Goal: Task Accomplishment & Management: Use online tool/utility

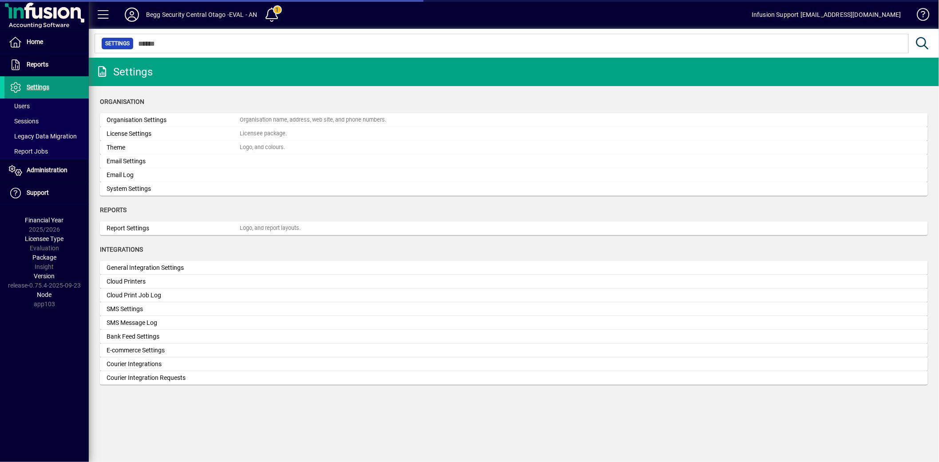
click at [56, 90] on span at bounding box center [46, 87] width 84 height 21
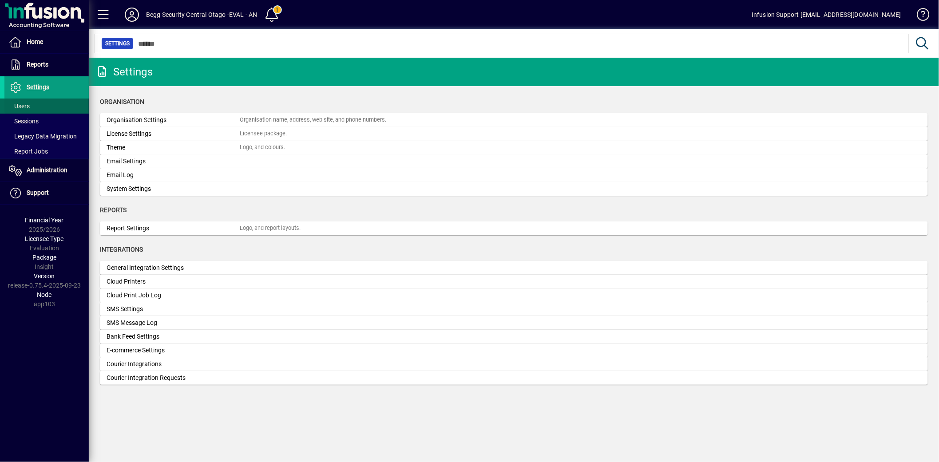
click at [41, 104] on span at bounding box center [46, 105] width 84 height 21
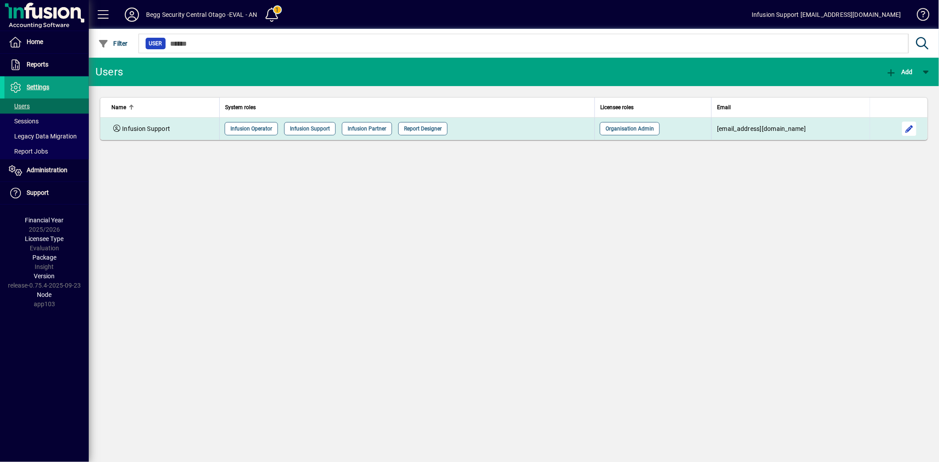
click at [917, 132] on span "button" at bounding box center [909, 128] width 21 height 21
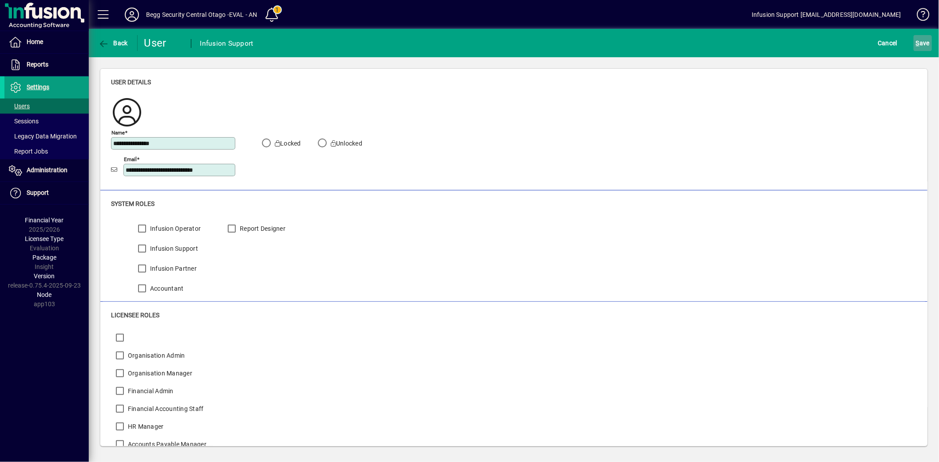
click at [925, 44] on span "S ave" at bounding box center [923, 43] width 14 height 14
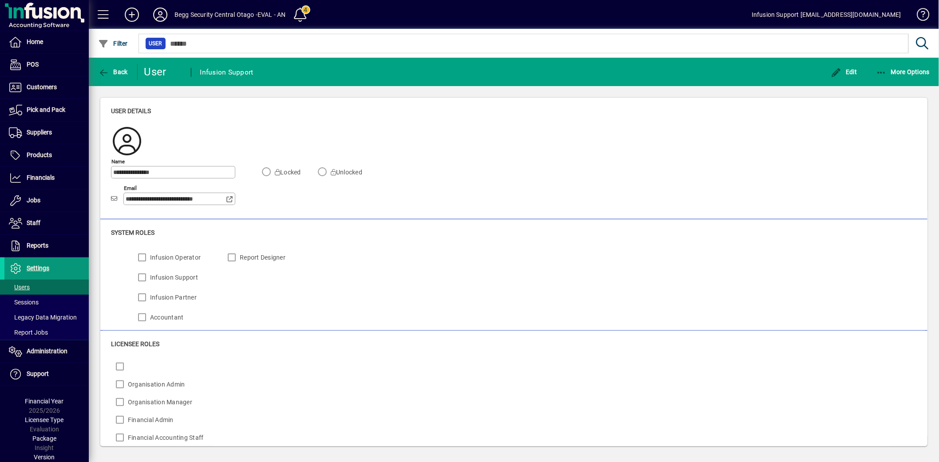
drag, startPoint x: 71, startPoint y: 268, endPoint x: 59, endPoint y: 259, distance: 15.3
click at [70, 268] on span at bounding box center [46, 268] width 84 height 21
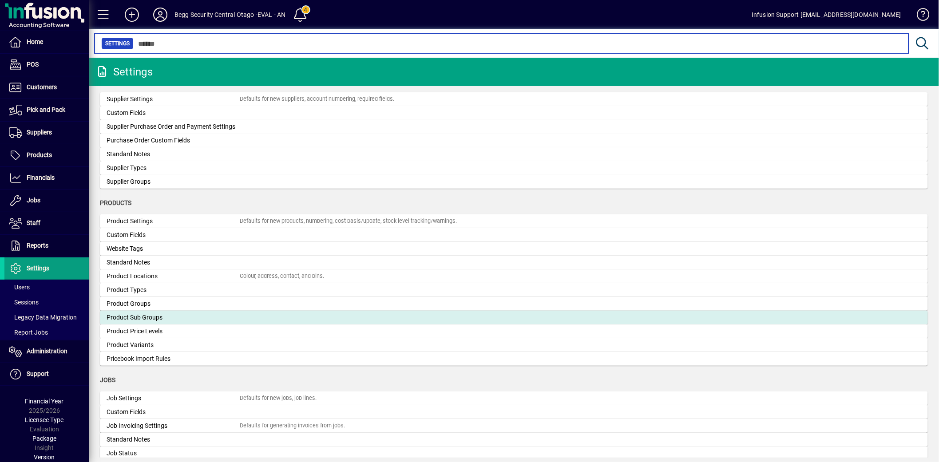
scroll to position [888, 0]
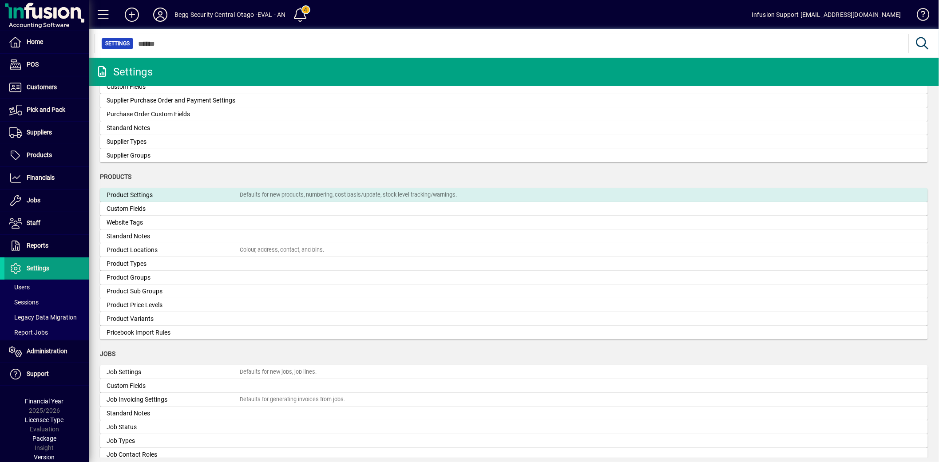
click at [171, 193] on div "Product Settings" at bounding box center [173, 195] width 133 height 9
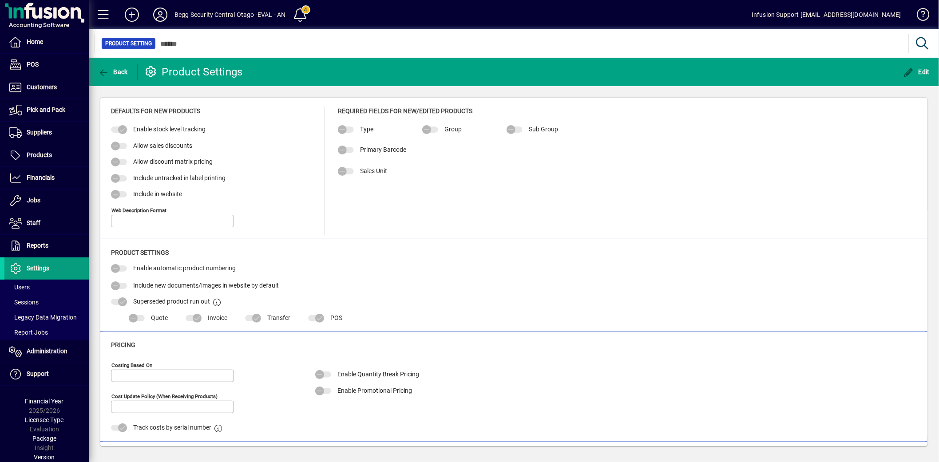
type input "**********"
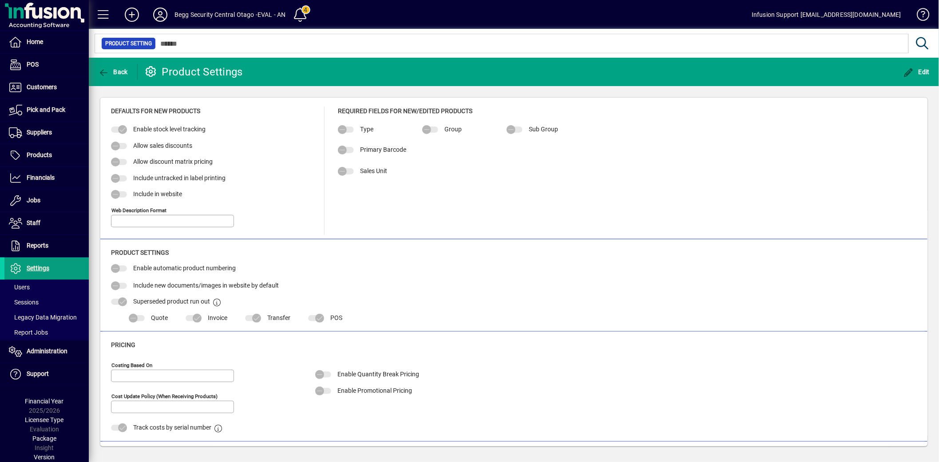
type input "**********"
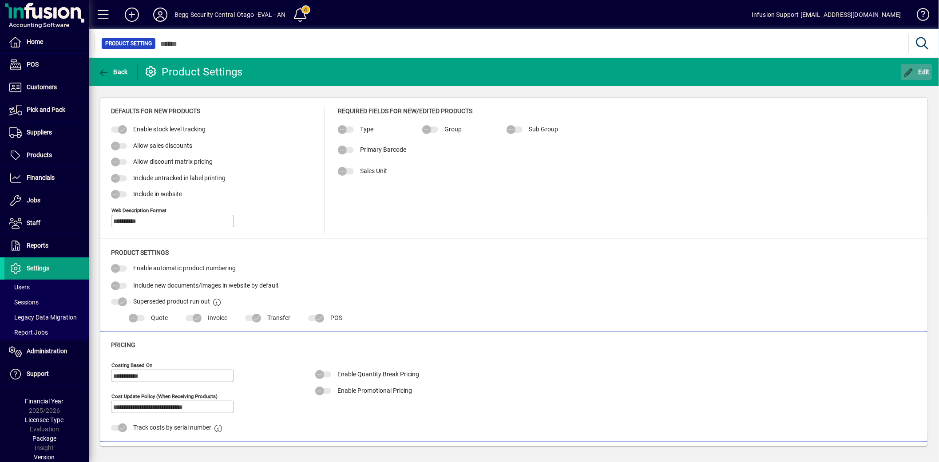
click at [907, 75] on icon "button" at bounding box center [909, 72] width 11 height 9
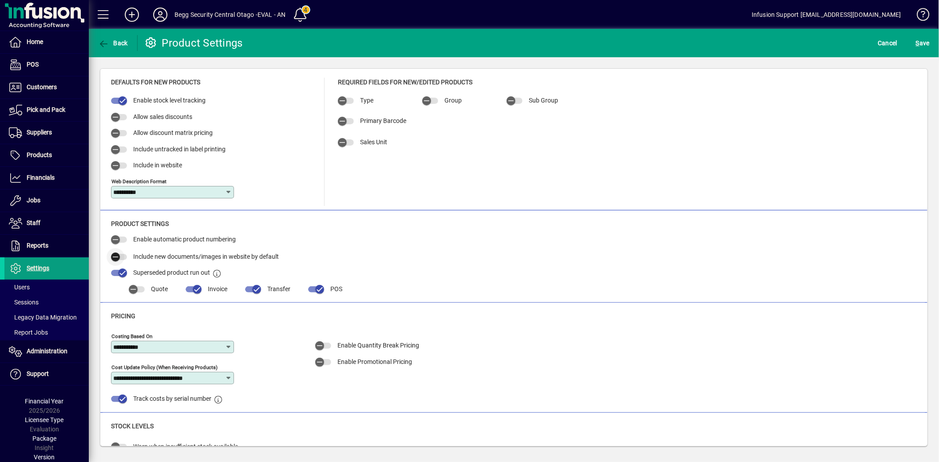
click at [123, 255] on span "button" at bounding box center [116, 257] width 18 height 18
click at [924, 39] on span "S ave" at bounding box center [923, 43] width 14 height 14
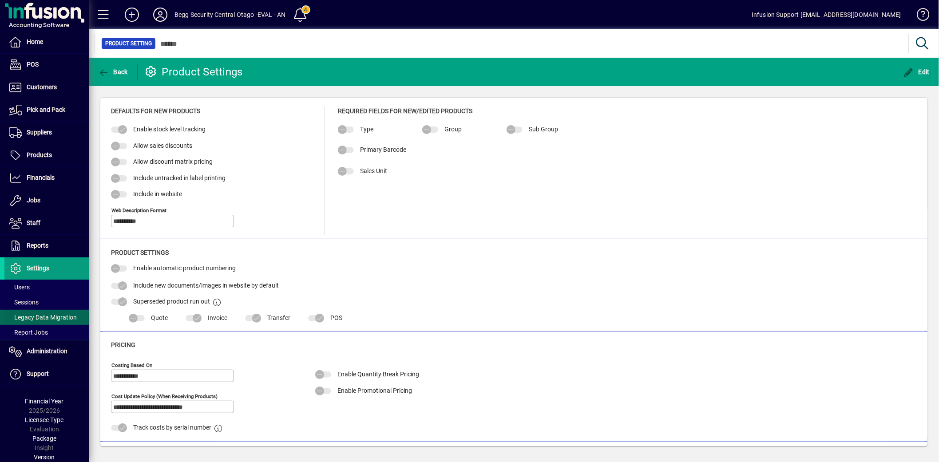
click at [30, 314] on span "Legacy Data Migration" at bounding box center [43, 317] width 68 height 7
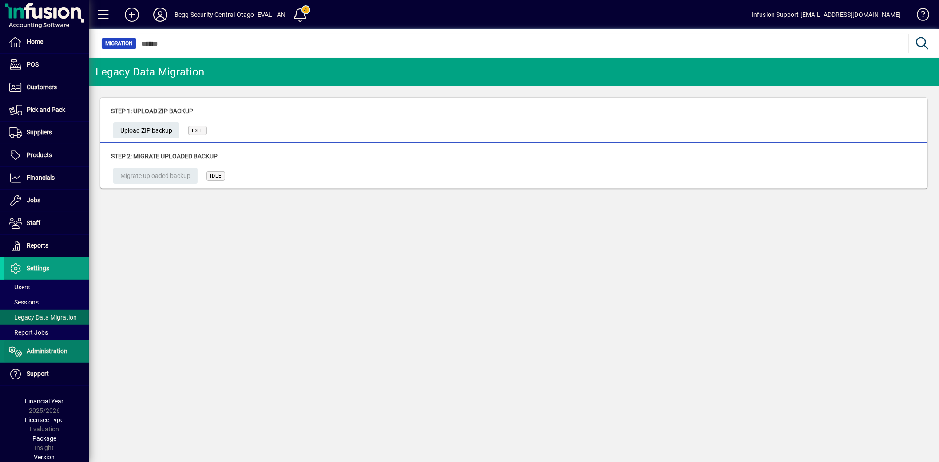
click at [69, 351] on span at bounding box center [46, 351] width 84 height 21
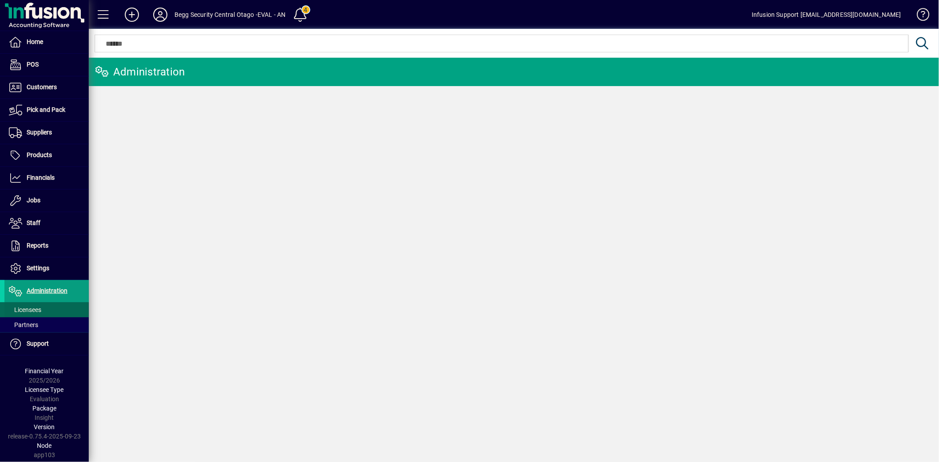
click at [47, 308] on span at bounding box center [46, 309] width 84 height 21
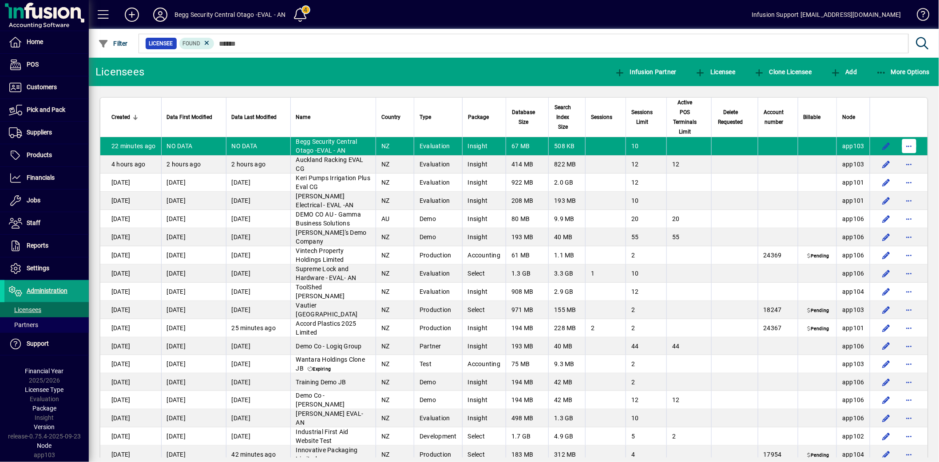
click at [908, 143] on span "button" at bounding box center [909, 145] width 21 height 21
click at [50, 271] on div at bounding box center [469, 231] width 939 height 462
click at [47, 268] on span "Settings" at bounding box center [38, 268] width 23 height 7
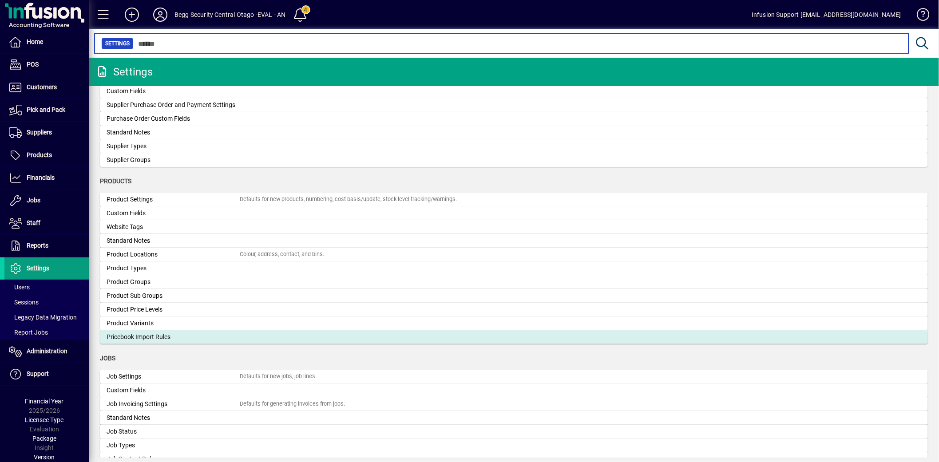
scroll to position [937, 0]
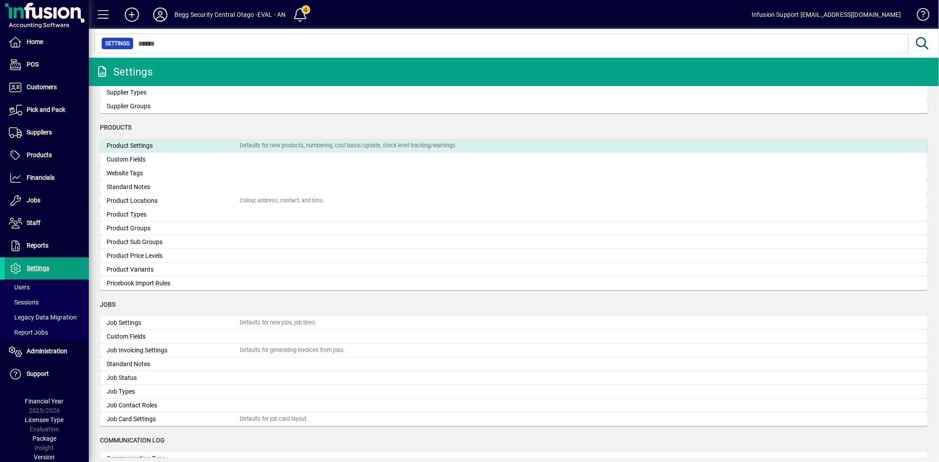
click at [151, 143] on div "Product Settings" at bounding box center [173, 145] width 133 height 9
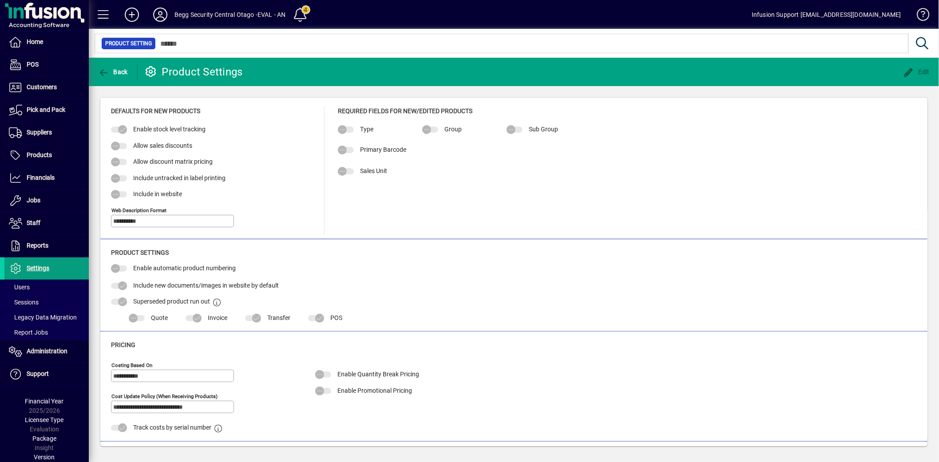
type input "**********"
click at [60, 314] on span "Legacy Data Migration" at bounding box center [43, 317] width 68 height 7
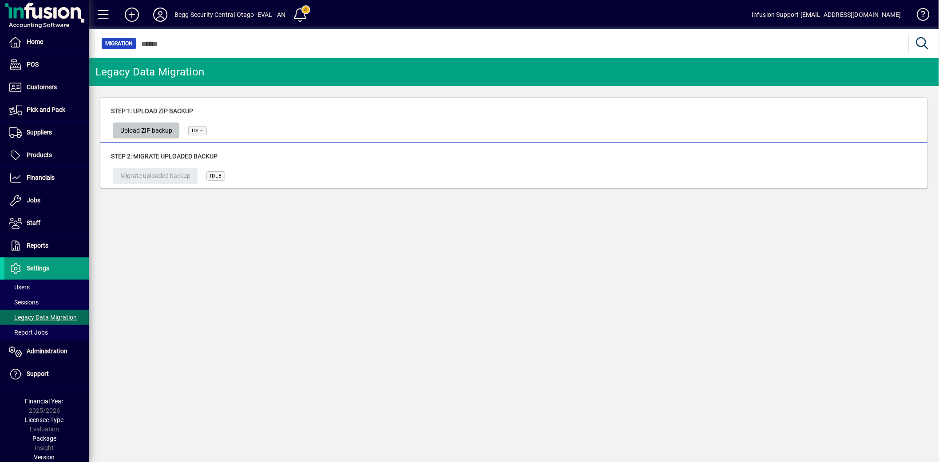
click at [150, 134] on span "Upload ZIP backup" at bounding box center [146, 130] width 52 height 15
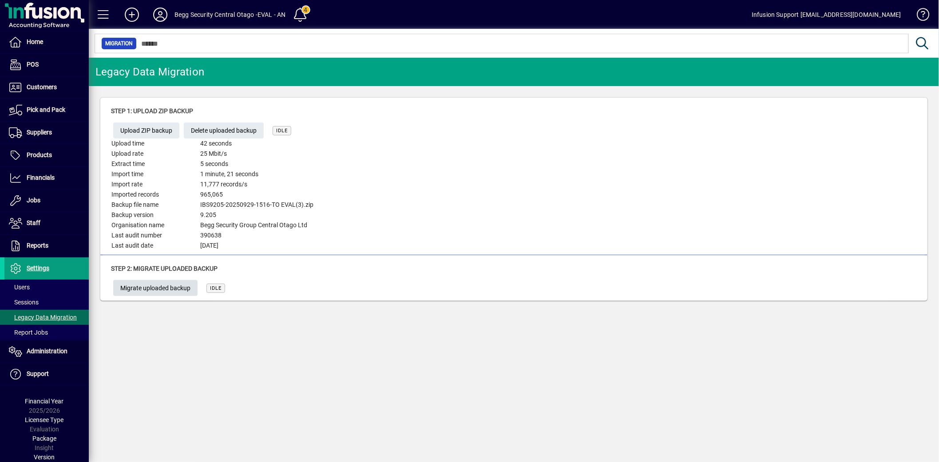
click at [156, 287] on span "Migrate uploaded backup" at bounding box center [155, 288] width 70 height 15
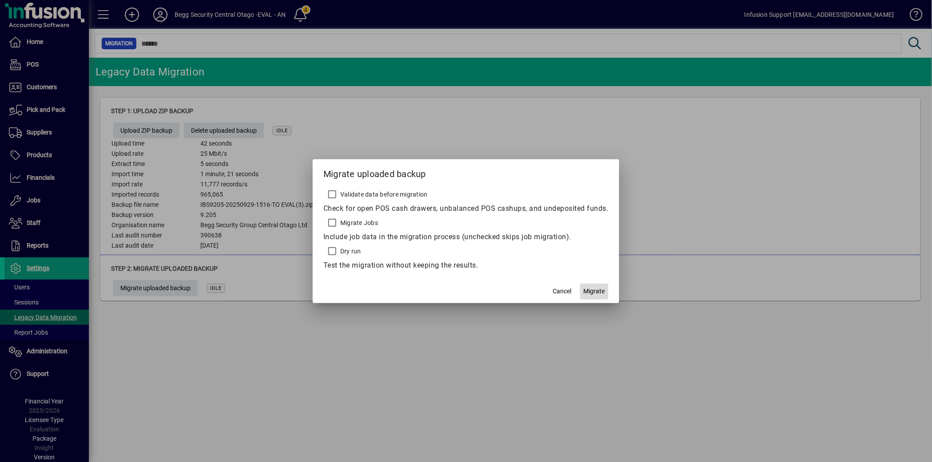
click at [589, 292] on span "Migrate" at bounding box center [594, 291] width 21 height 9
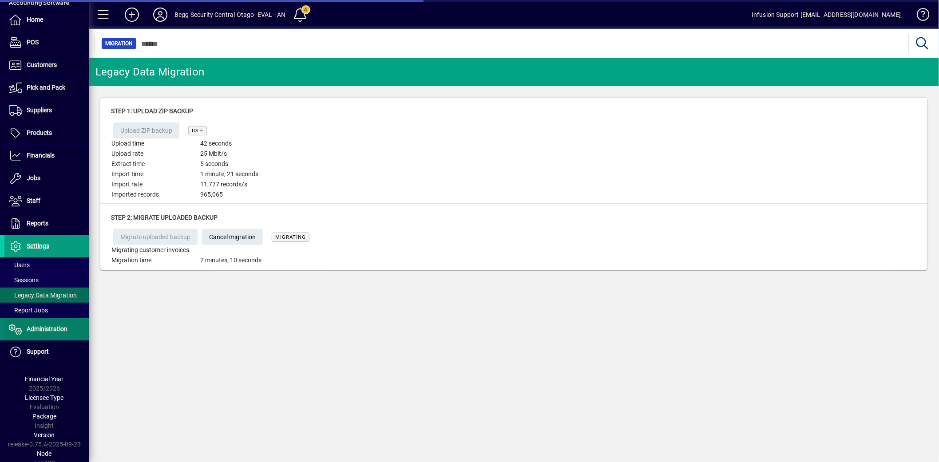
scroll to position [28, 0]
